Goal: Information Seeking & Learning: Understand process/instructions

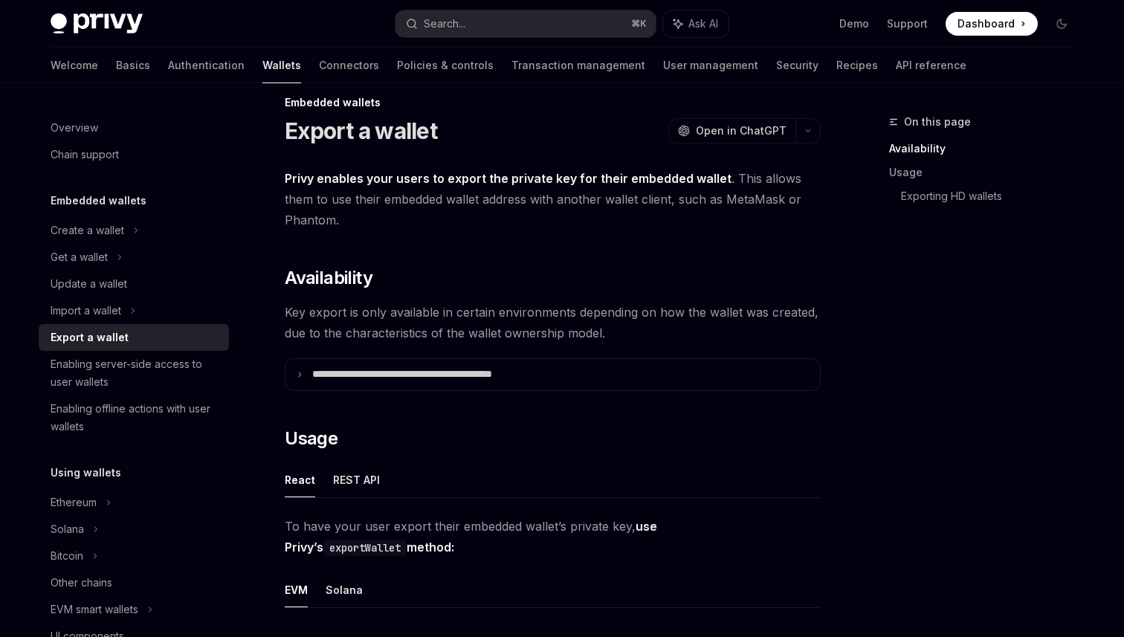
scroll to position [23, 0]
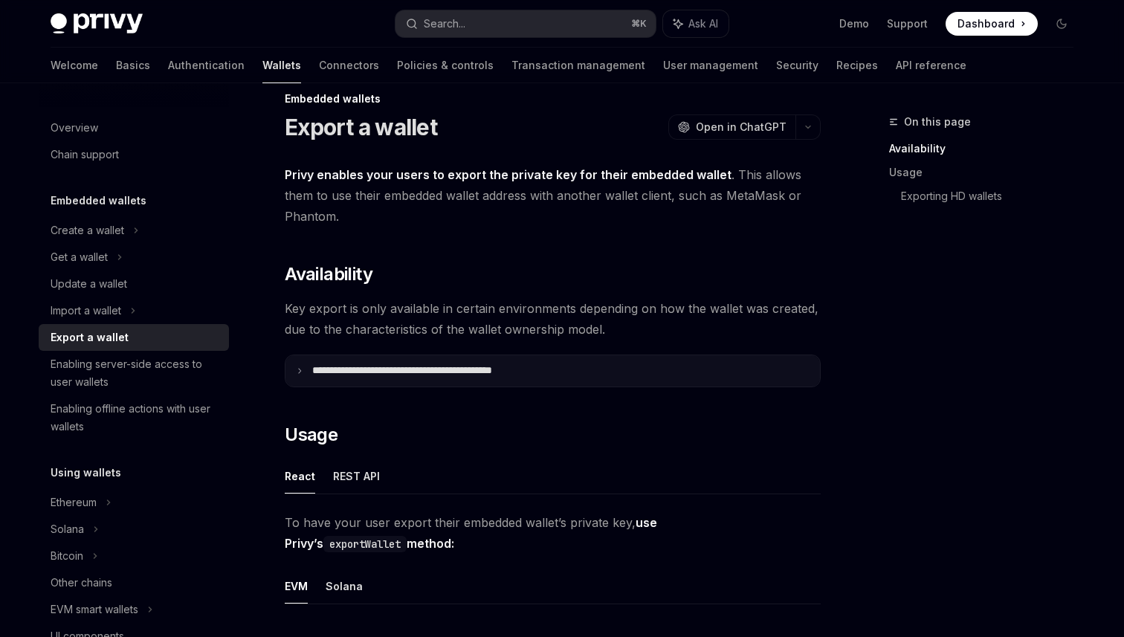
click at [299, 368] on icon at bounding box center [299, 370] width 7 height 7
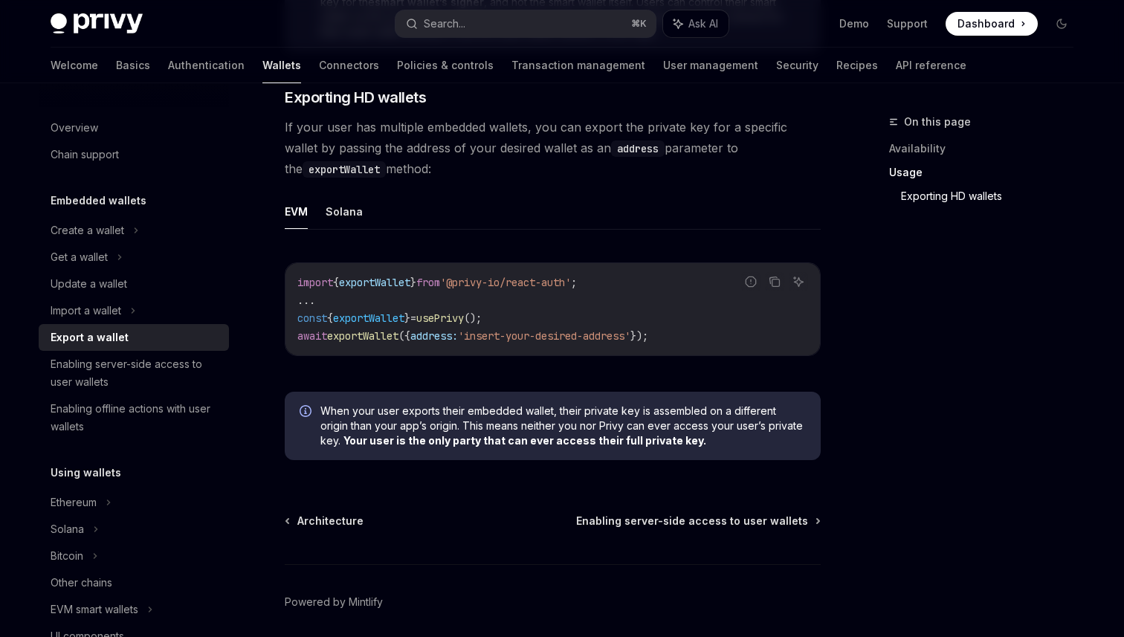
scroll to position [1823, 0]
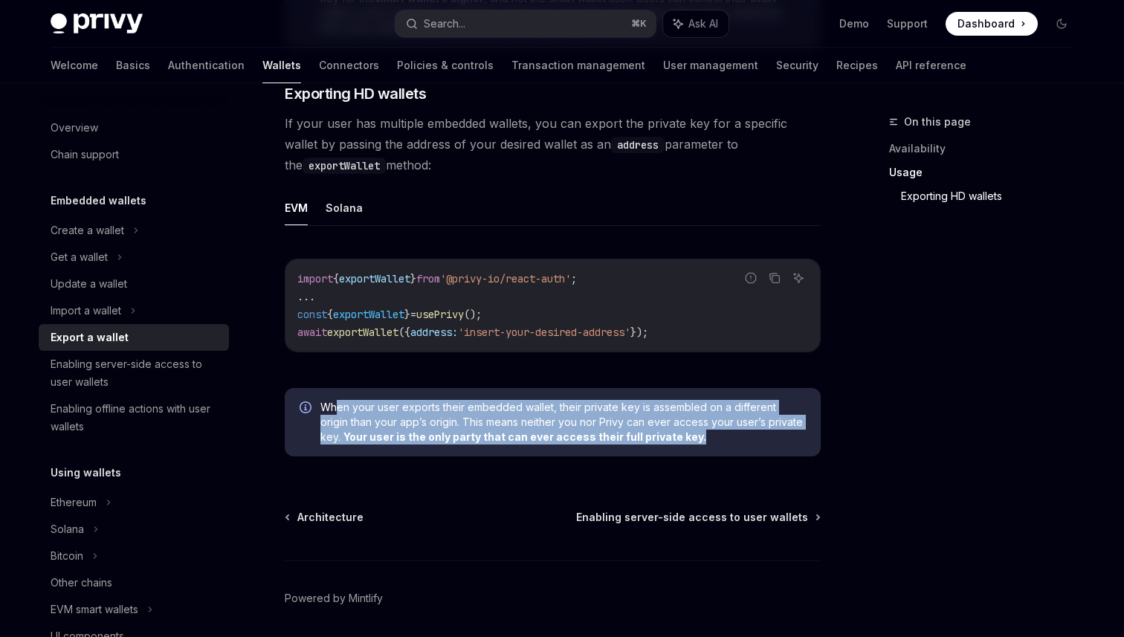
drag, startPoint x: 339, startPoint y: 414, endPoint x: 718, endPoint y: 448, distance: 380.5
click at [718, 444] on span "When your user exports their embedded wallet, their private key is assembled on…" at bounding box center [562, 422] width 485 height 45
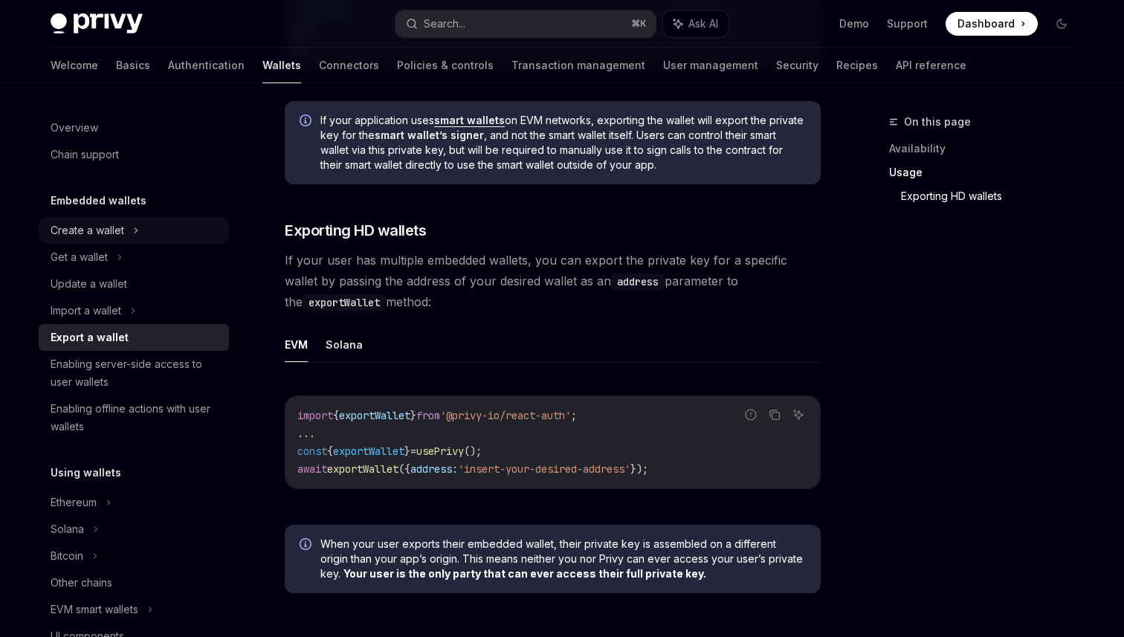
scroll to position [1685, 0]
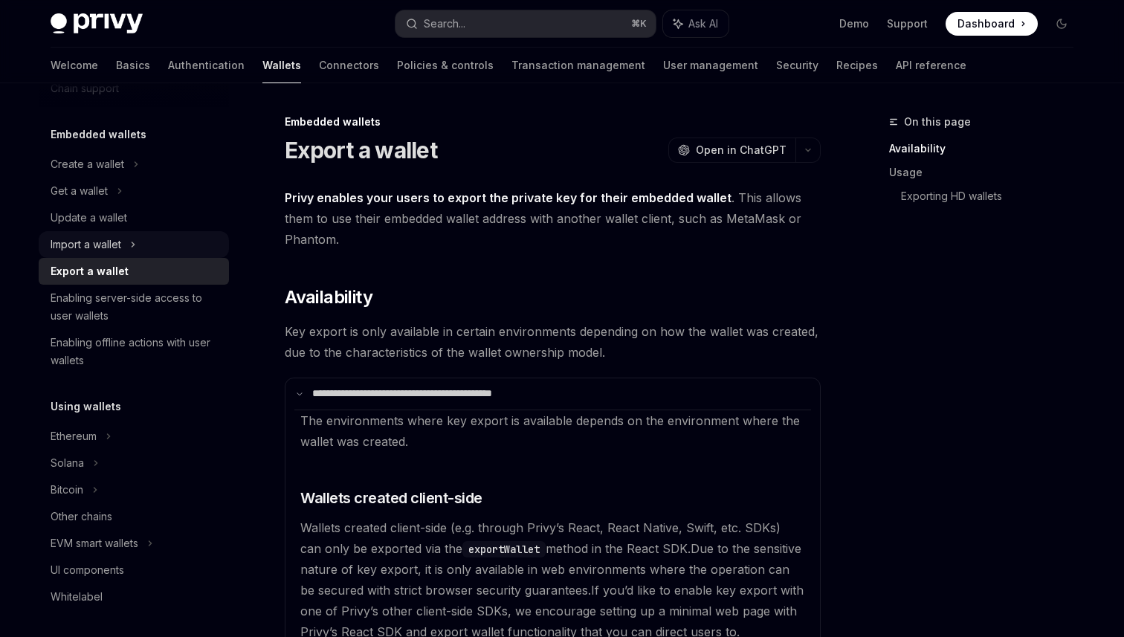
scroll to position [36, 0]
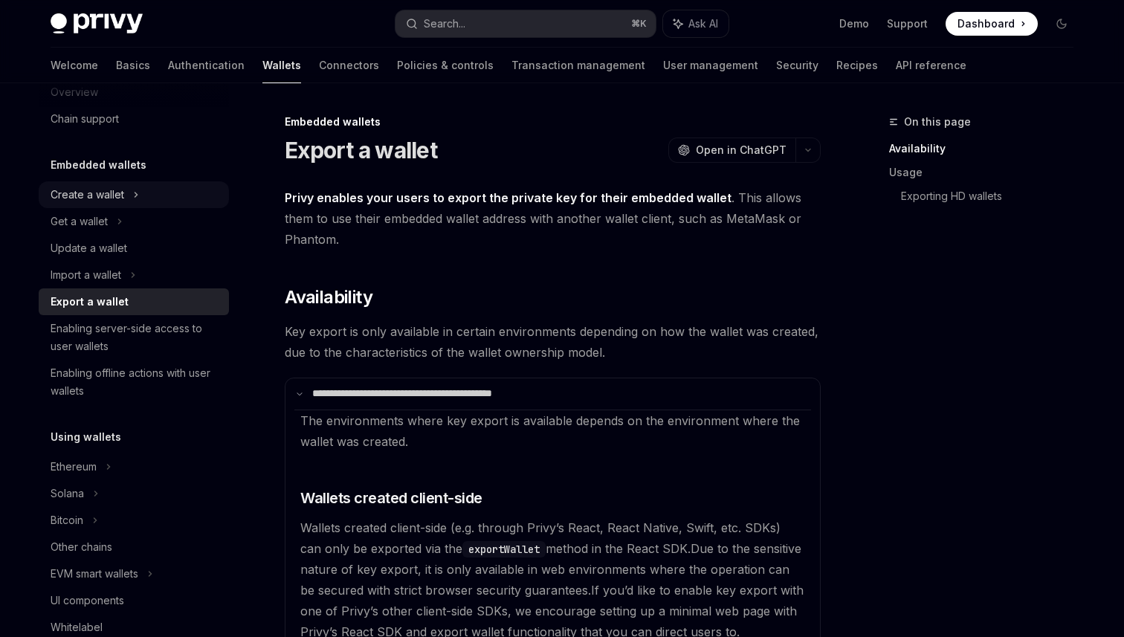
click at [104, 190] on div "Create a wallet" at bounding box center [88, 195] width 74 height 18
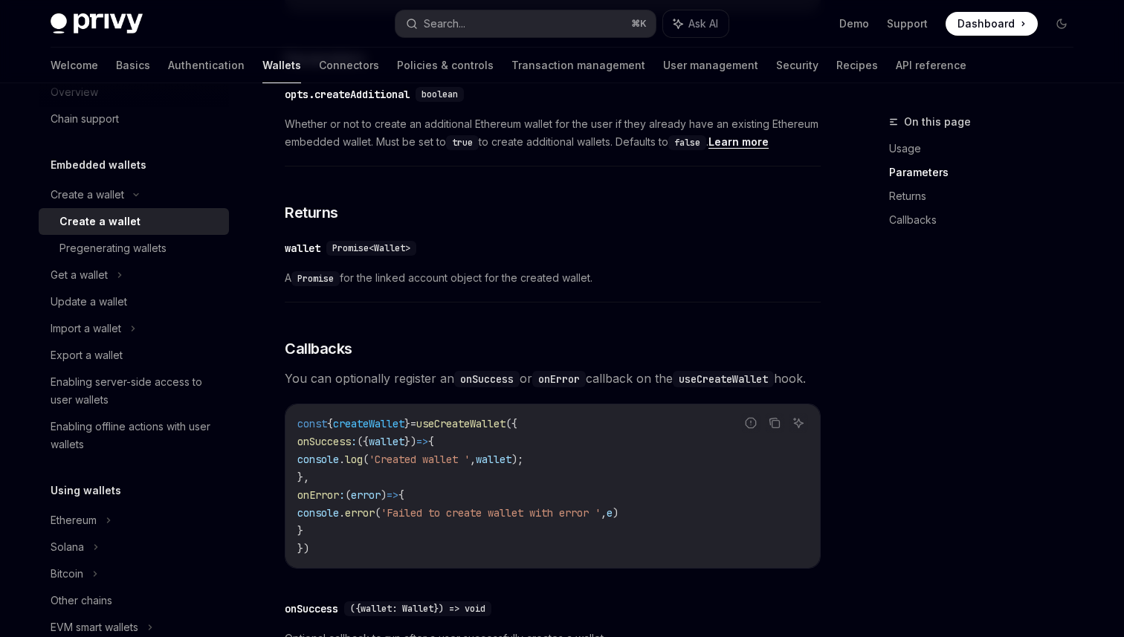
scroll to position [783, 0]
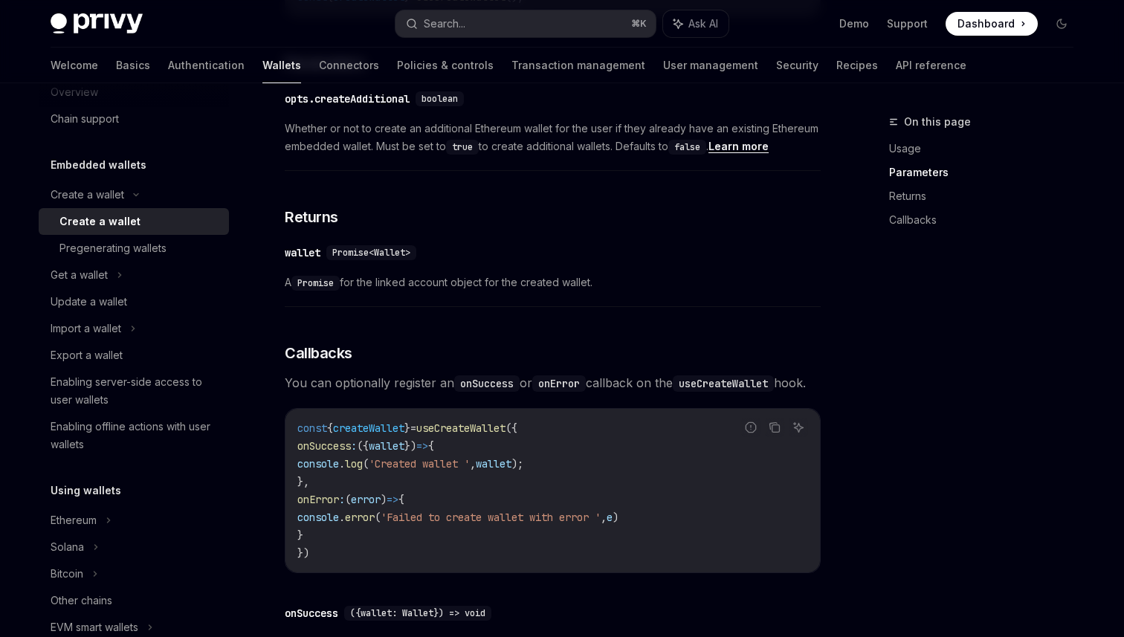
click at [491, 435] on span "useCreateWallet" at bounding box center [460, 427] width 89 height 13
click at [386, 435] on span "createWallet" at bounding box center [368, 427] width 71 height 13
copy span "createWallet"
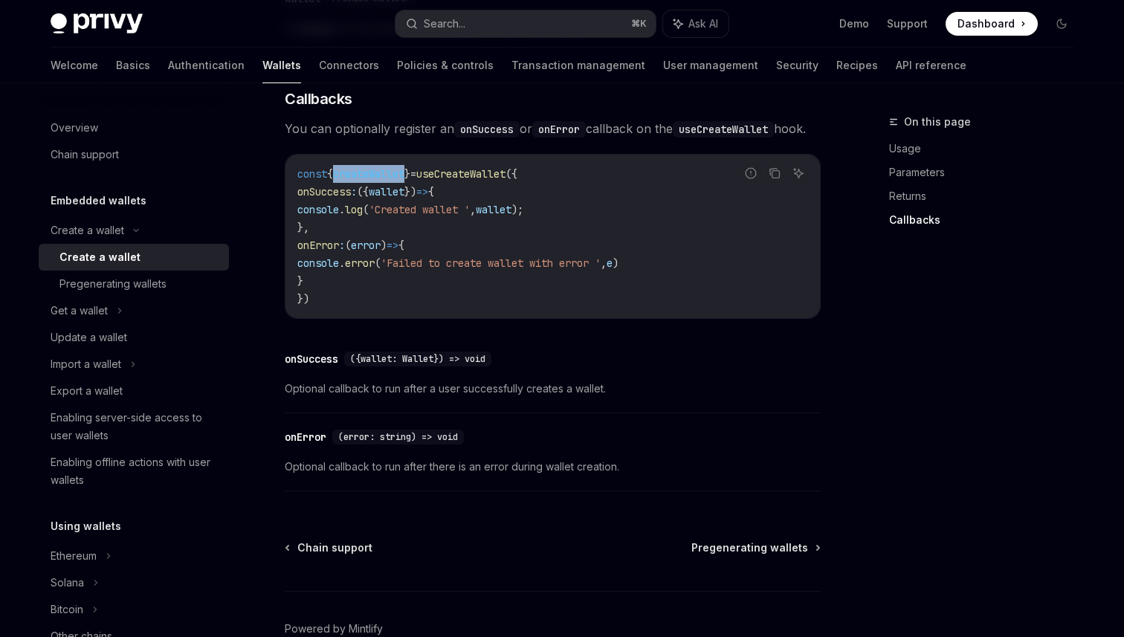
scroll to position [1043, 0]
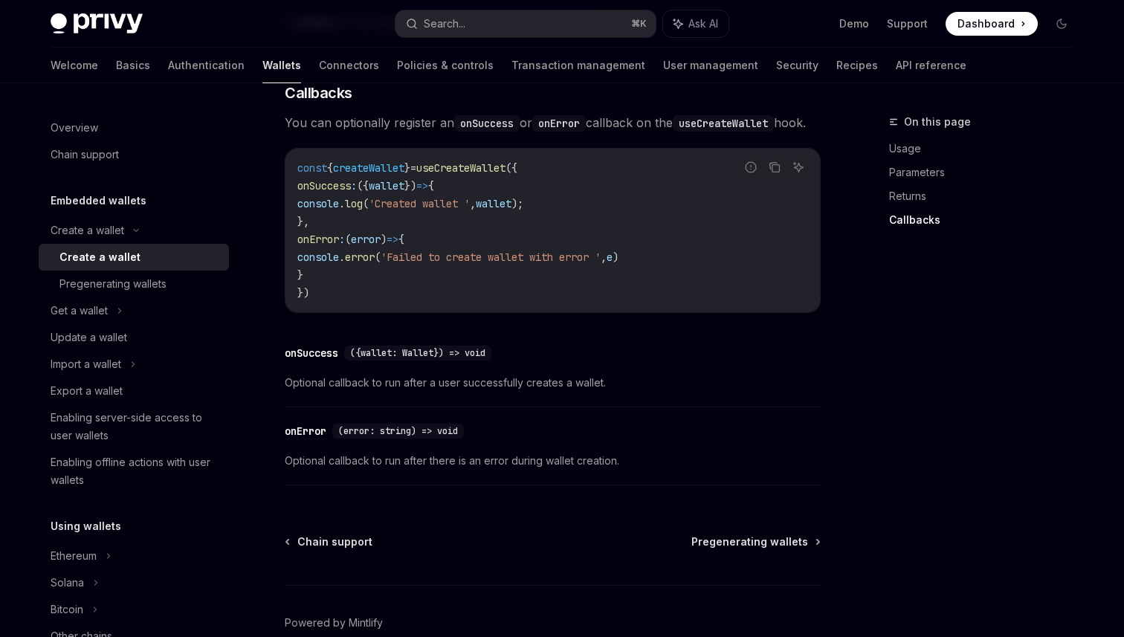
click at [352, 392] on span "Optional callback to run after a user successfully creates a wallet." at bounding box center [553, 383] width 536 height 18
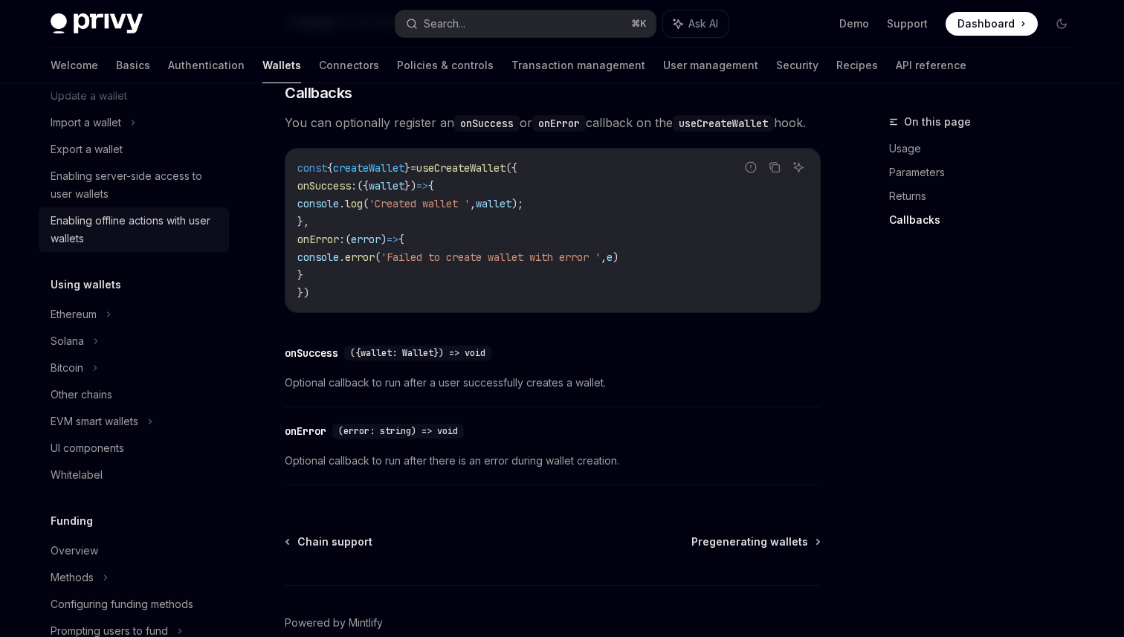
scroll to position [242, 0]
click at [148, 437] on link "UI components" at bounding box center [134, 447] width 190 height 27
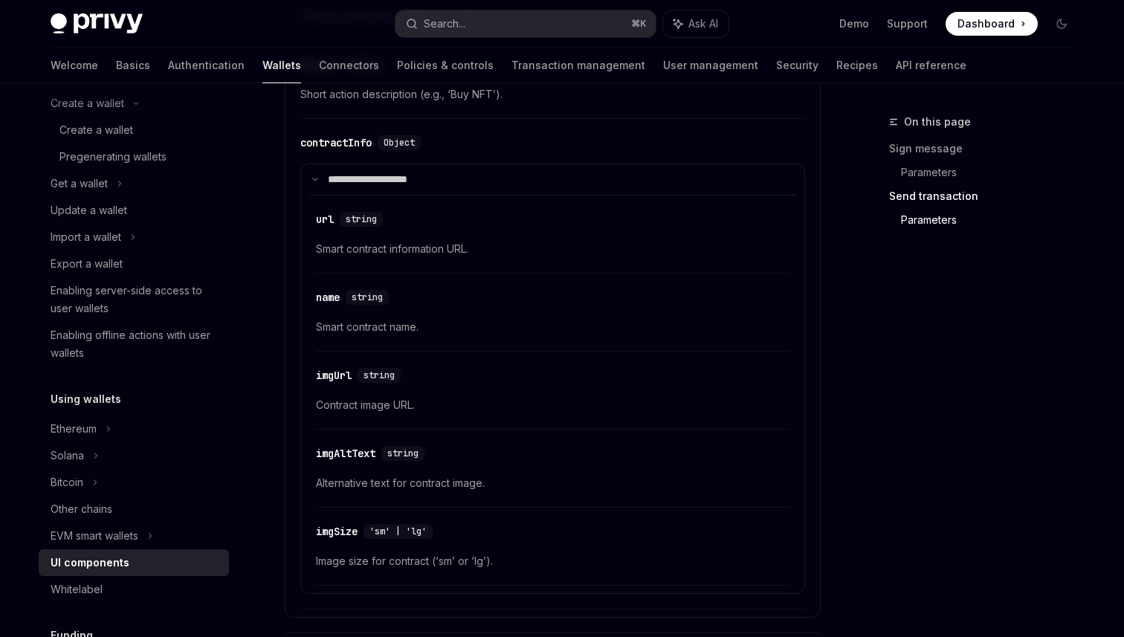
scroll to position [109, 0]
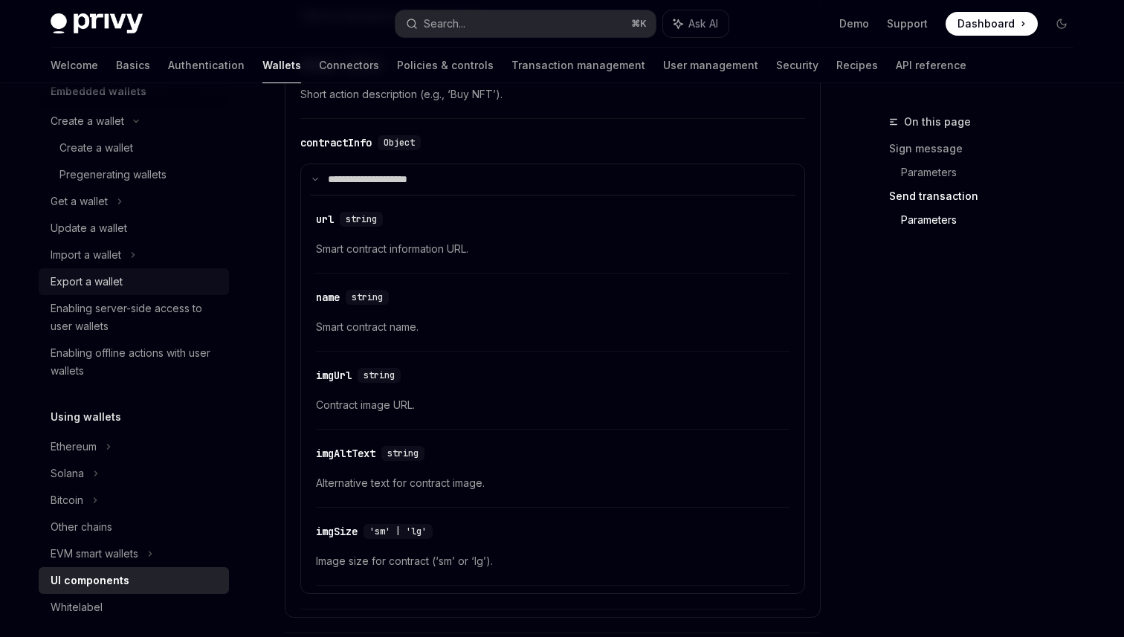
click at [94, 275] on div "Export a wallet" at bounding box center [87, 282] width 72 height 18
type textarea "*"
